Goal: Browse casually: Explore the website without a specific task or goal

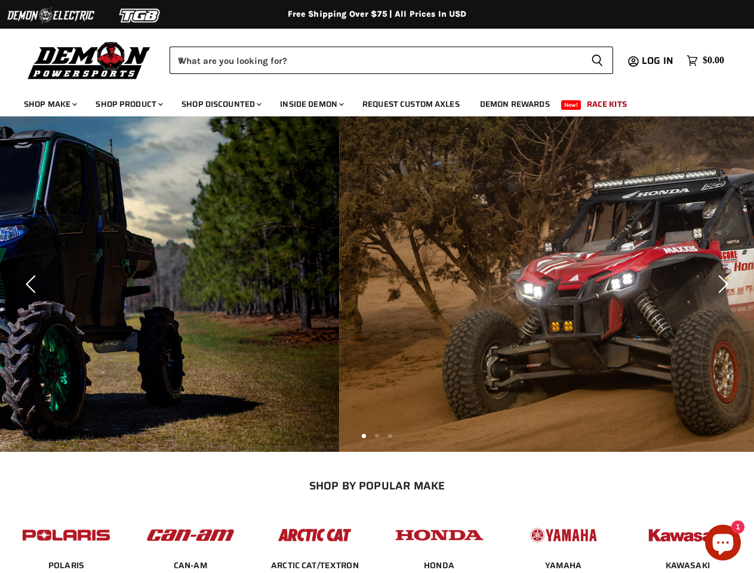
click at [376, 286] on img "Slide 3 of 3" at bounding box center [716, 283] width 754 height 335
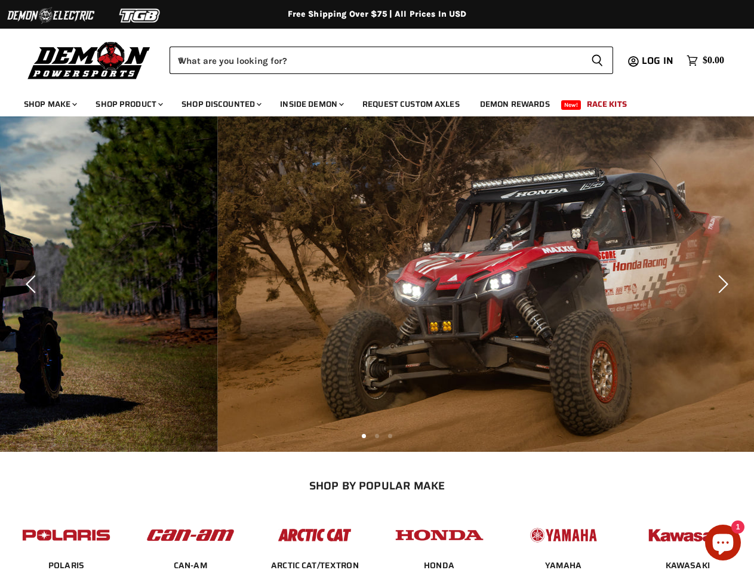
click at [51, 16] on img at bounding box center [50, 15] width 89 height 23
click at [140, 16] on img at bounding box center [139, 15] width 89 height 23
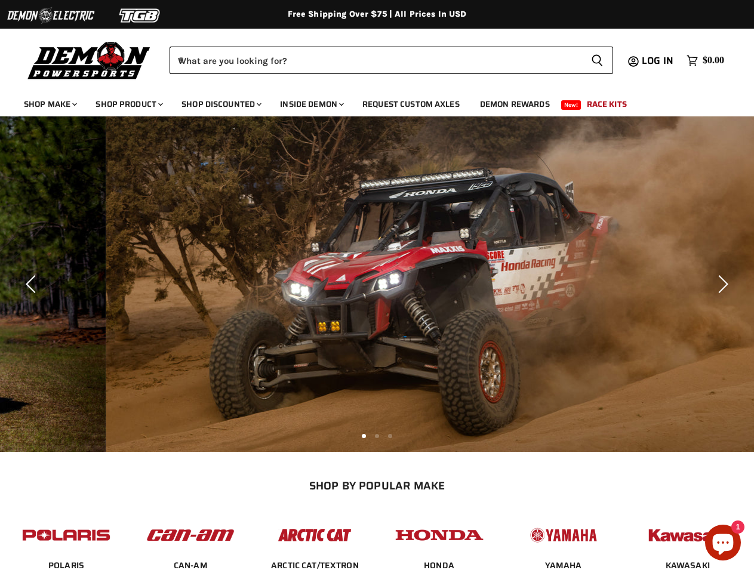
click at [0, 40] on div "Menu icon Translation missing: en.general.icons.icon_search_close icon Menu Dem…" at bounding box center [377, 57] width 754 height 60
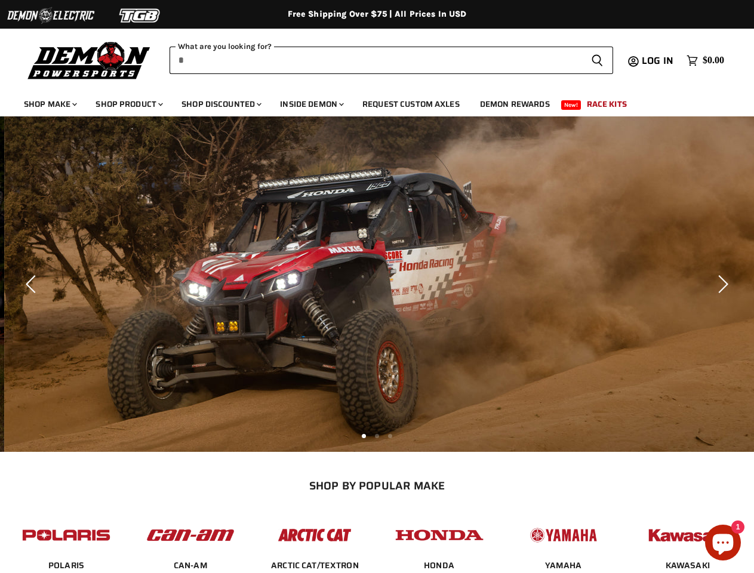
click at [375, 60] on input "When autocomplete results are available use up and down arrows to review and en…" at bounding box center [375, 60] width 412 height 27
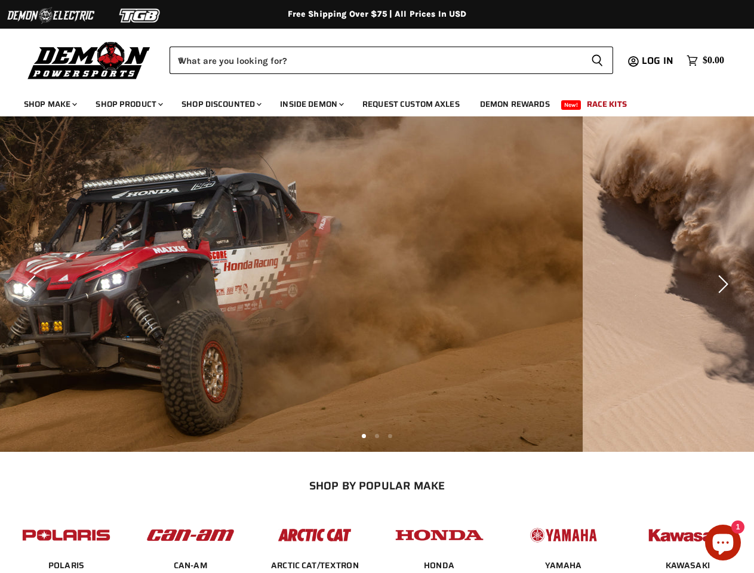
click at [597, 60] on icon "Search icon" at bounding box center [597, 61] width 12 height 14
click at [376, 284] on img "Slide 3 of 3" at bounding box center [206, 283] width 754 height 335
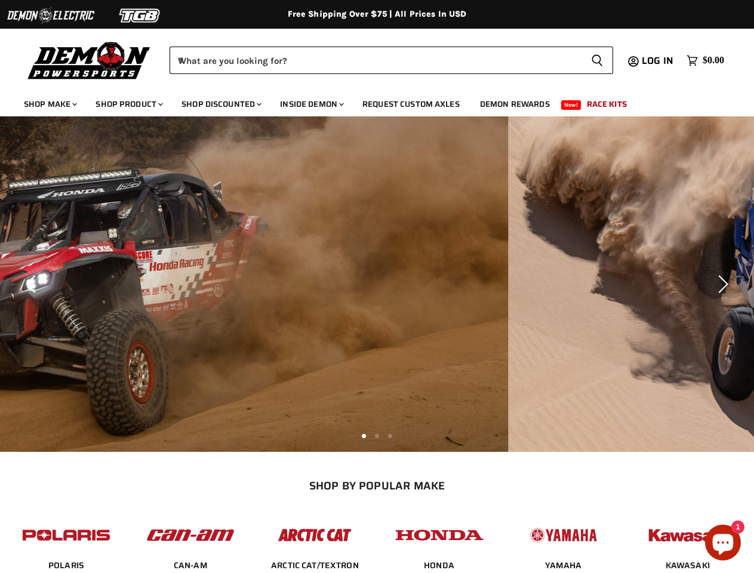
click at [33, 284] on icon "Previous" at bounding box center [33, 284] width 18 height 18
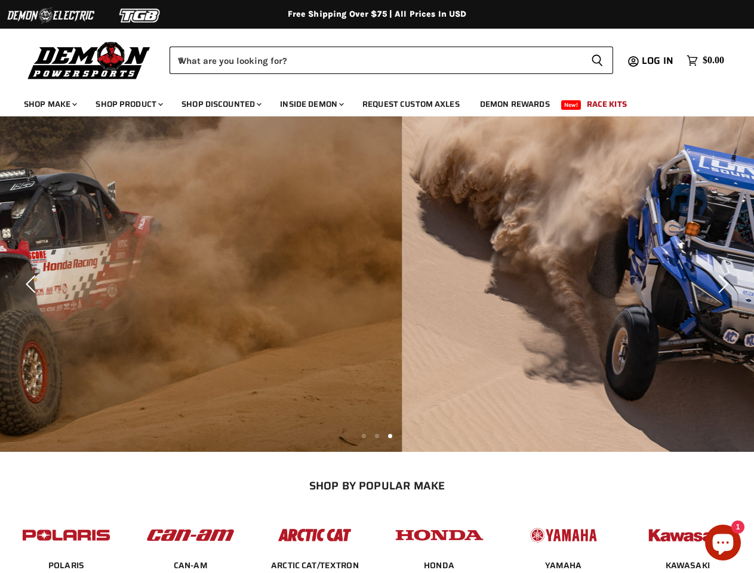
click at [721, 284] on icon "Next" at bounding box center [721, 284] width 18 height 18
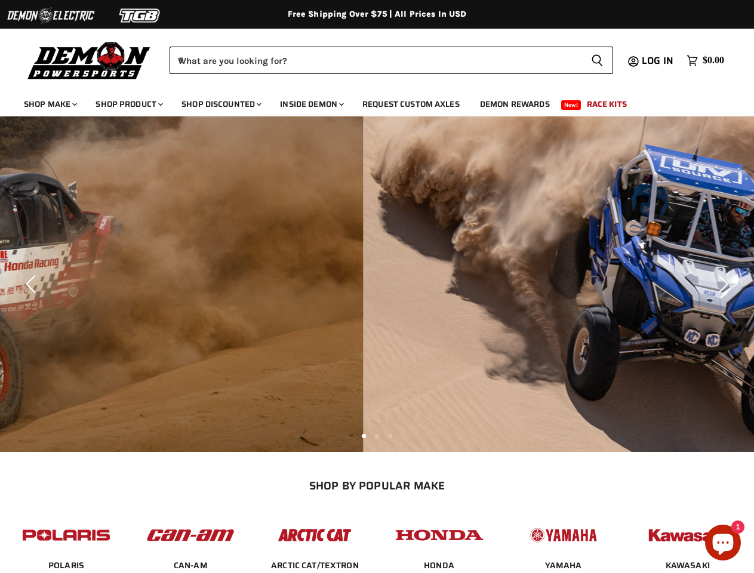
click at [376, 435] on li "Page dot 2" at bounding box center [377, 436] width 4 height 4
